Goal: Task Accomplishment & Management: Manage account settings

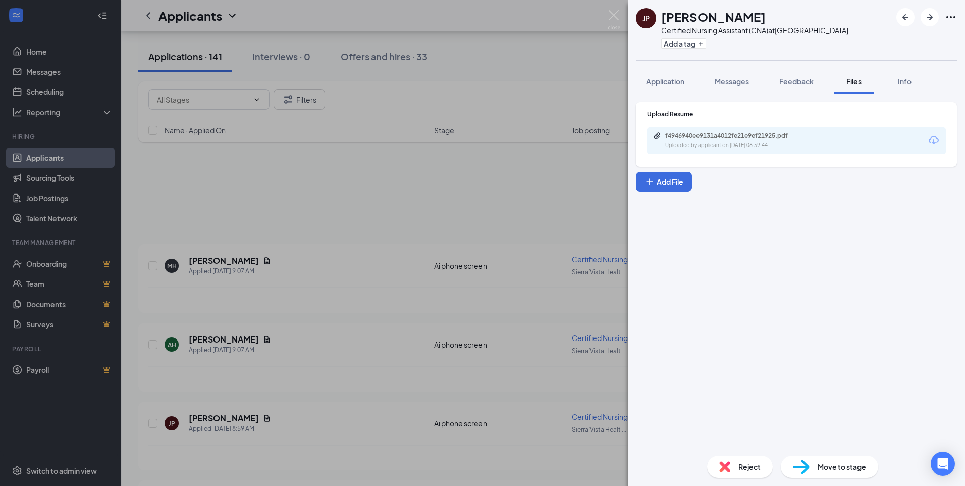
scroll to position [151, 0]
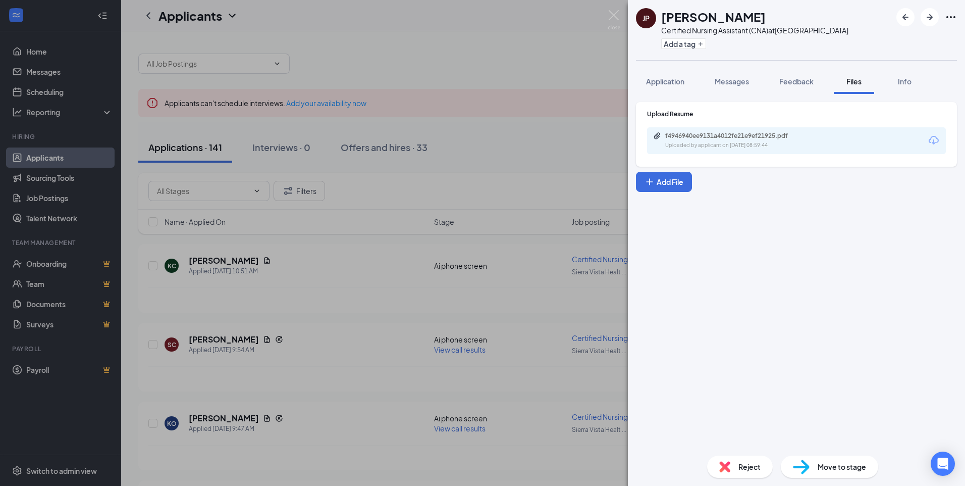
drag, startPoint x: 579, startPoint y: 47, endPoint x: 429, endPoint y: 68, distance: 151.3
click at [577, 47] on div "JP [PERSON_NAME] Certified Nursing Assistant (CNA) at [GEOGRAPHIC_DATA] Add a t…" at bounding box center [482, 243] width 965 height 486
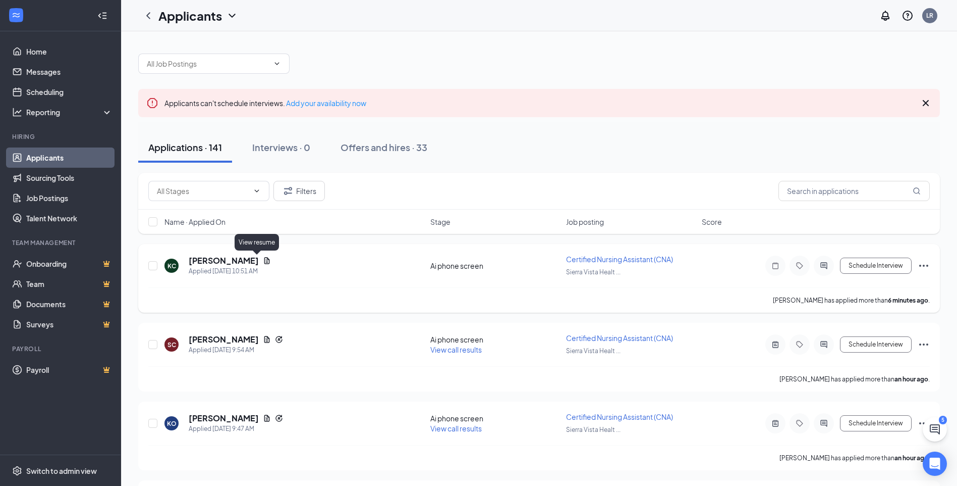
click at [263, 264] on icon "Document" at bounding box center [267, 260] width 8 height 8
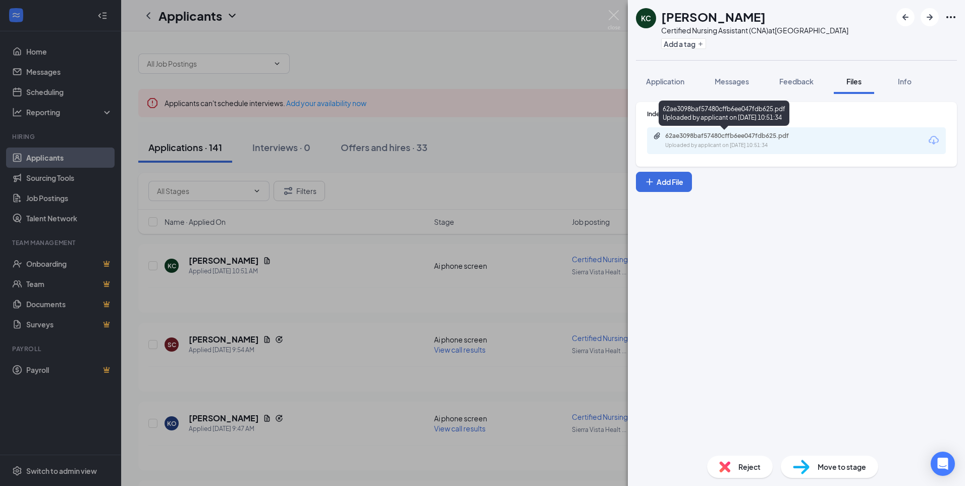
click at [681, 138] on div "62ae3098baf57480cffb6ee047fdb625.pdf" at bounding box center [735, 136] width 141 height 8
